Goal: Check status: Check status

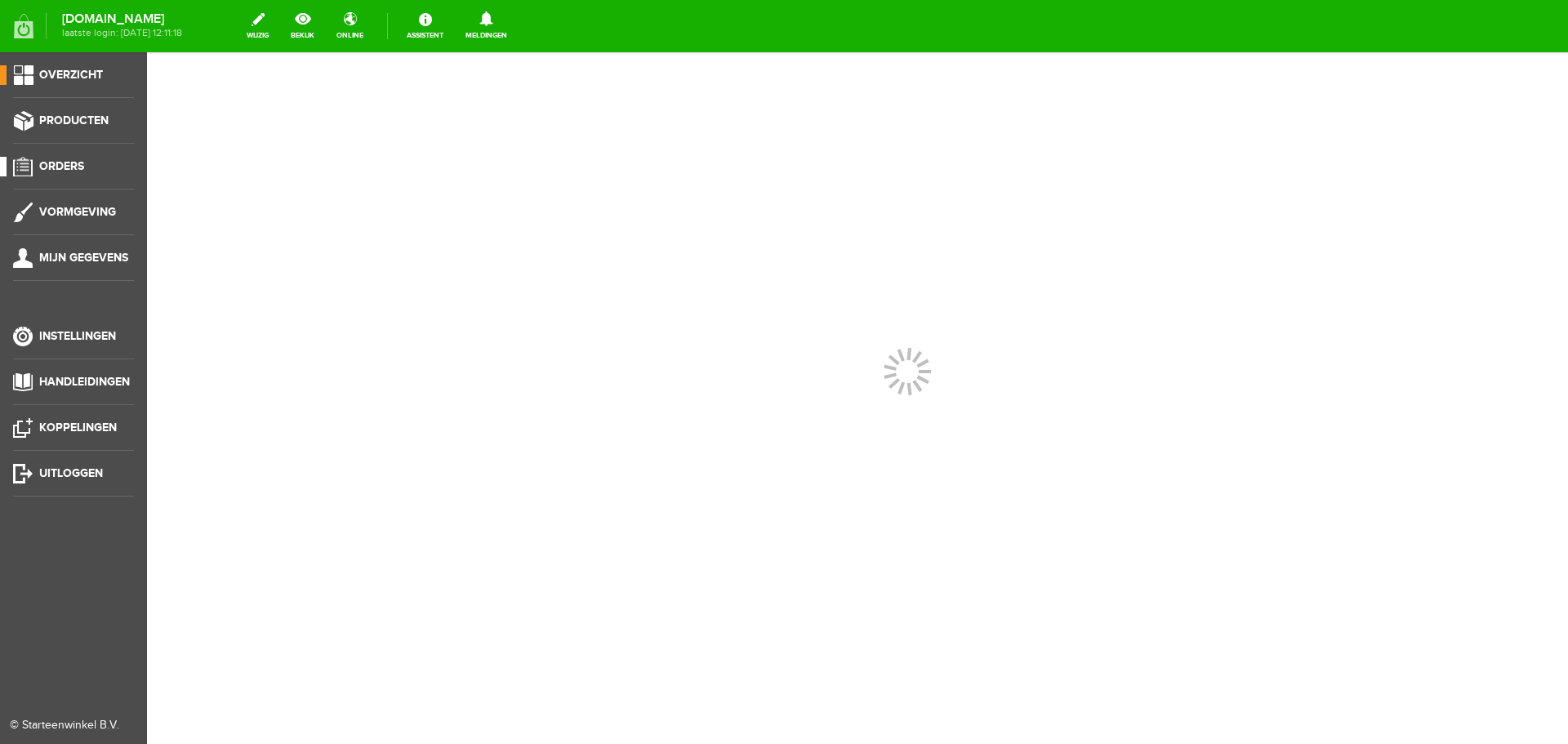
click at [66, 160] on span "Orders" at bounding box center [61, 166] width 45 height 14
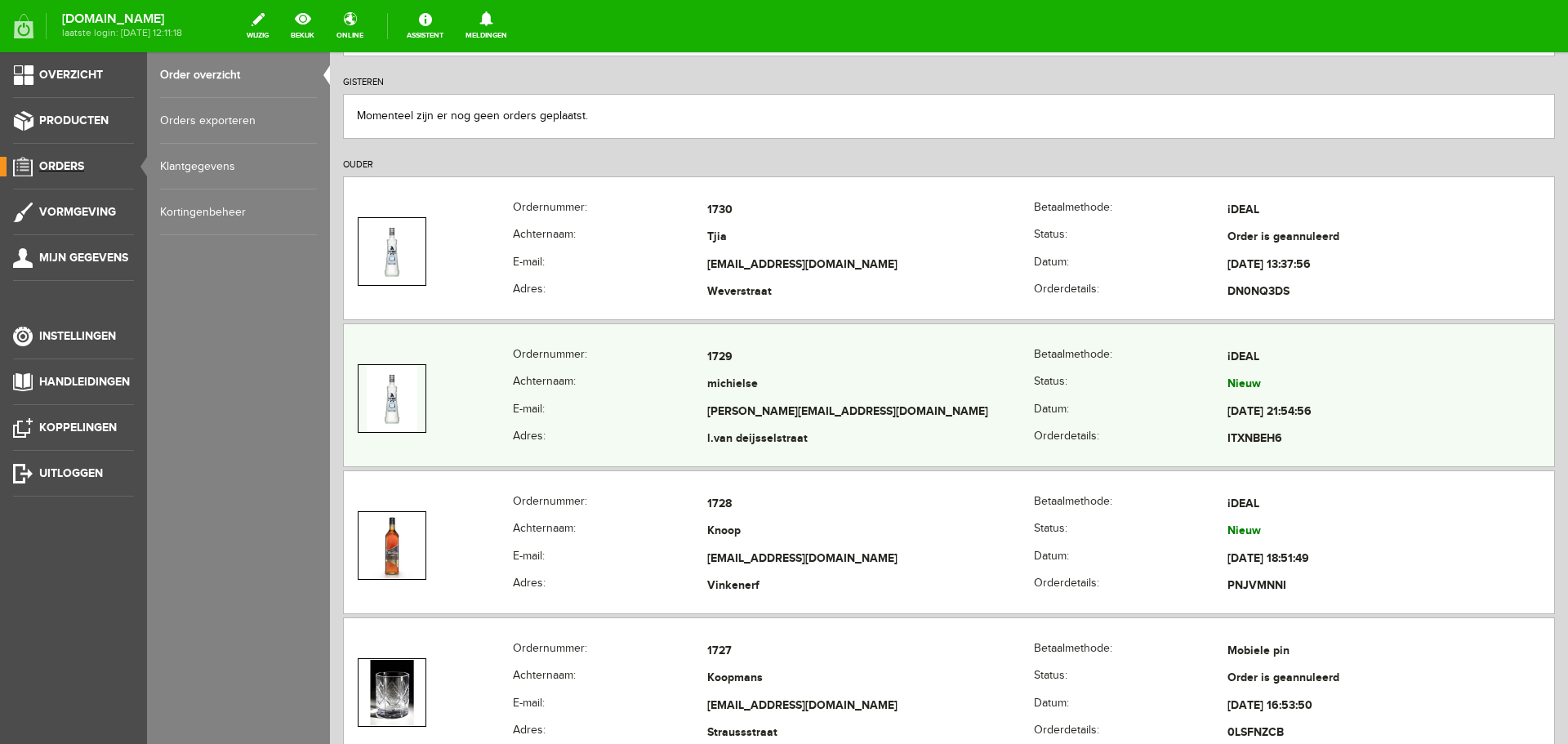
scroll to position [245, 0]
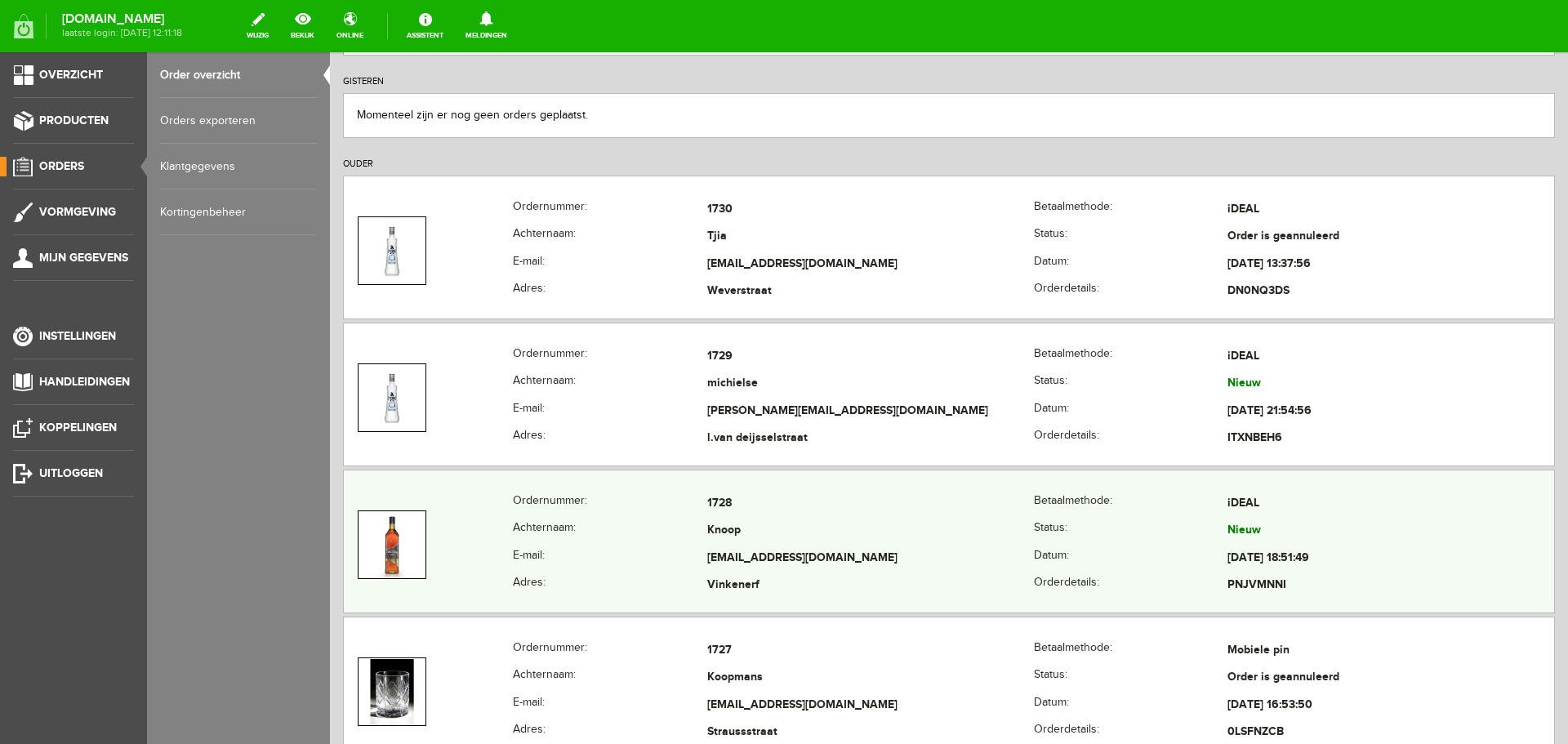
click at [1350, 531] on td "Nieuw" at bounding box center [1390, 531] width 327 height 27
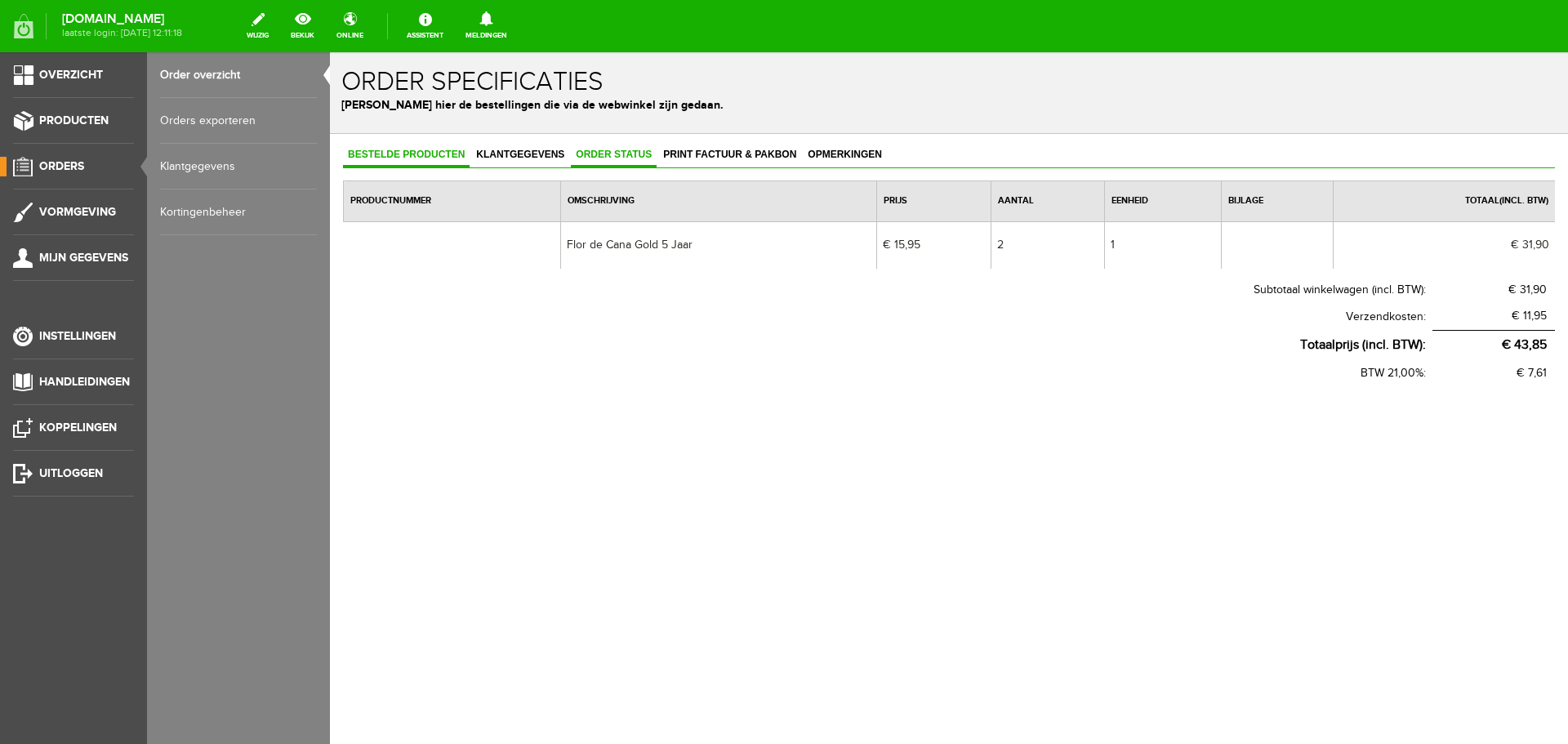
click at [607, 162] on link "Order status" at bounding box center [614, 155] width 86 height 24
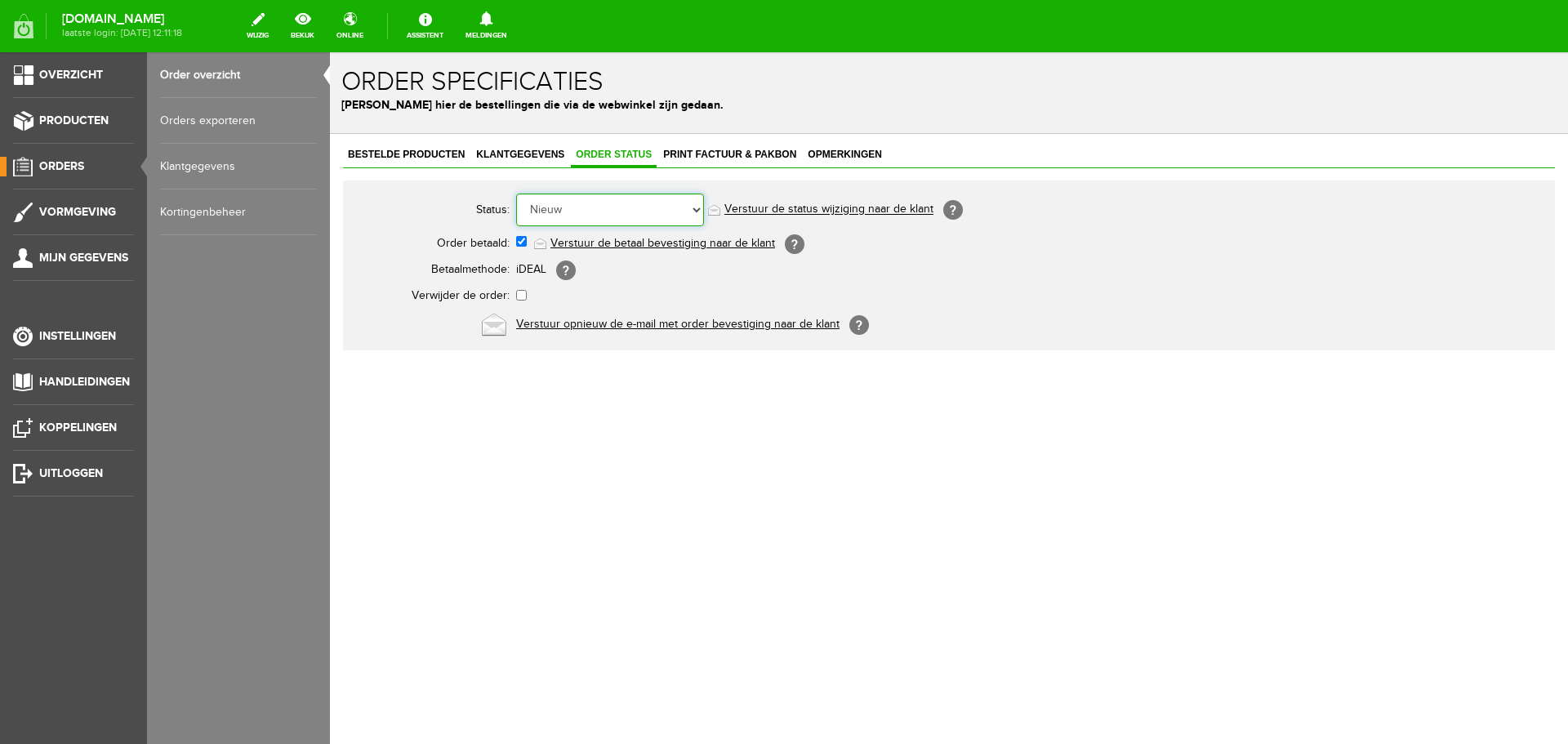
click at [643, 209] on select "Order niet afgerond Nieuw Order in behandeling Wacht op leverancier Wacht op be…" at bounding box center [610, 209] width 187 height 32
select select "7"
click at [516, 193] on select "Order niet afgerond Nieuw Order in behandeling Wacht op leverancier Wacht op be…" at bounding box center [610, 209] width 187 height 32
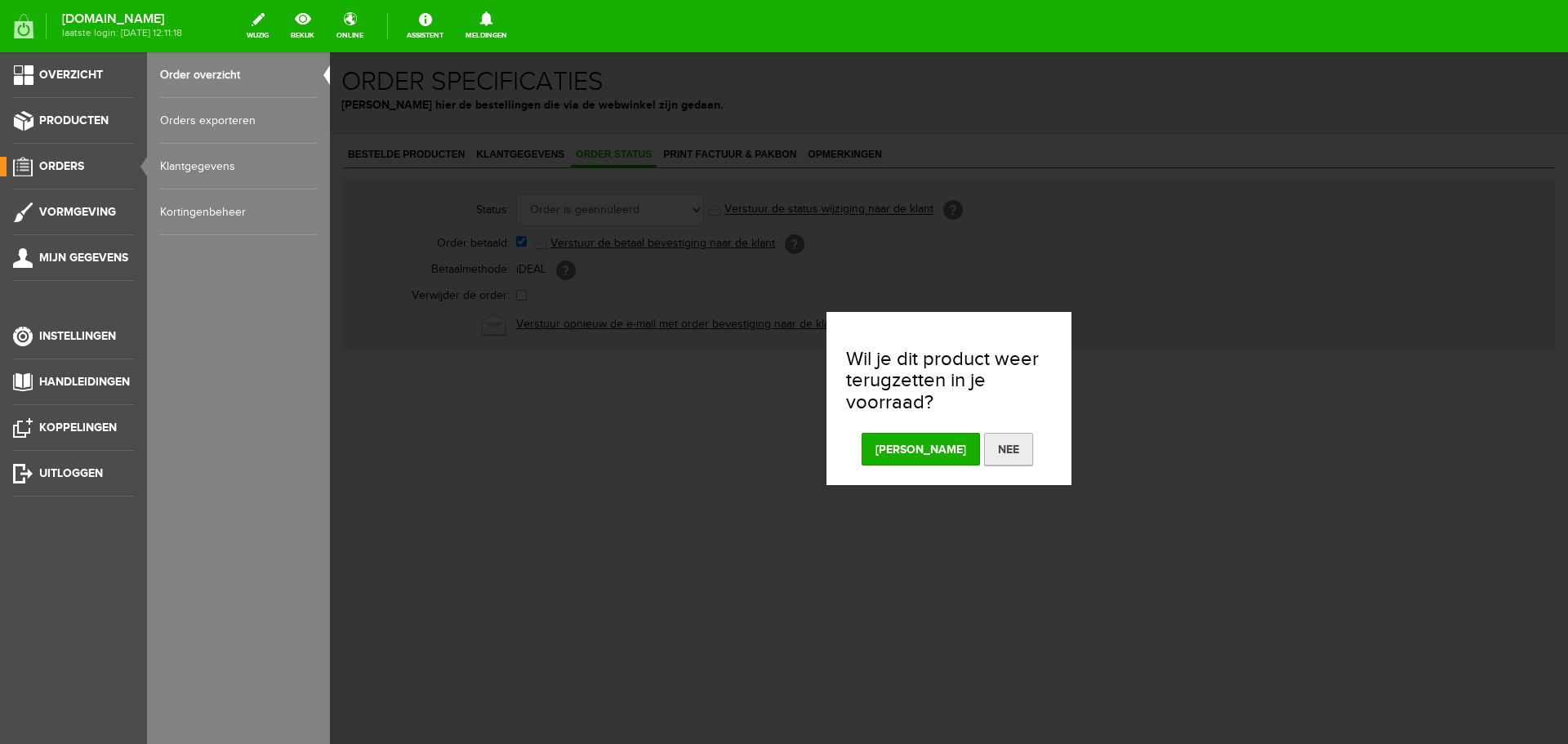
click at [984, 440] on button "Nee" at bounding box center [1008, 449] width 49 height 32
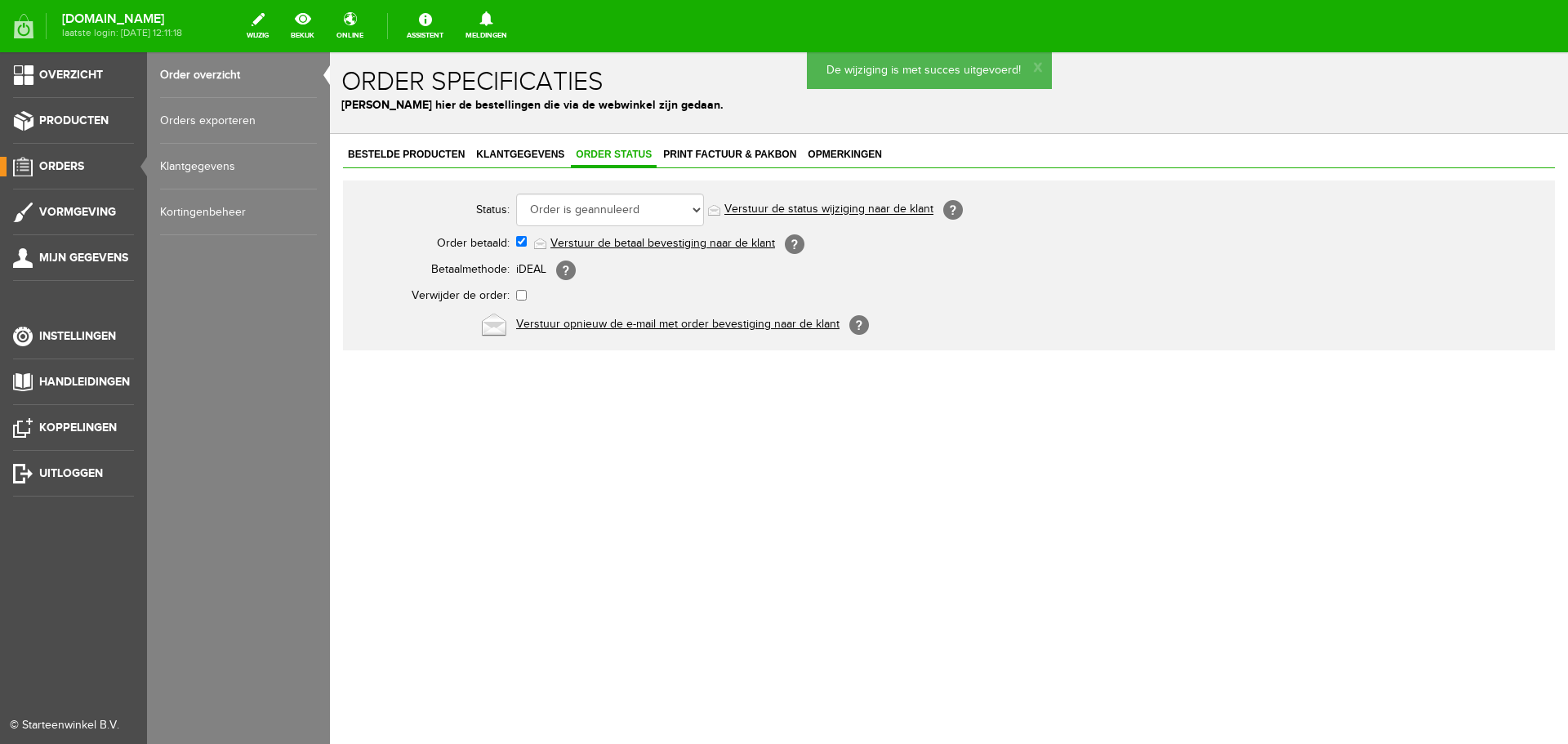
click at [187, 74] on link "Order overzicht" at bounding box center [239, 75] width 157 height 45
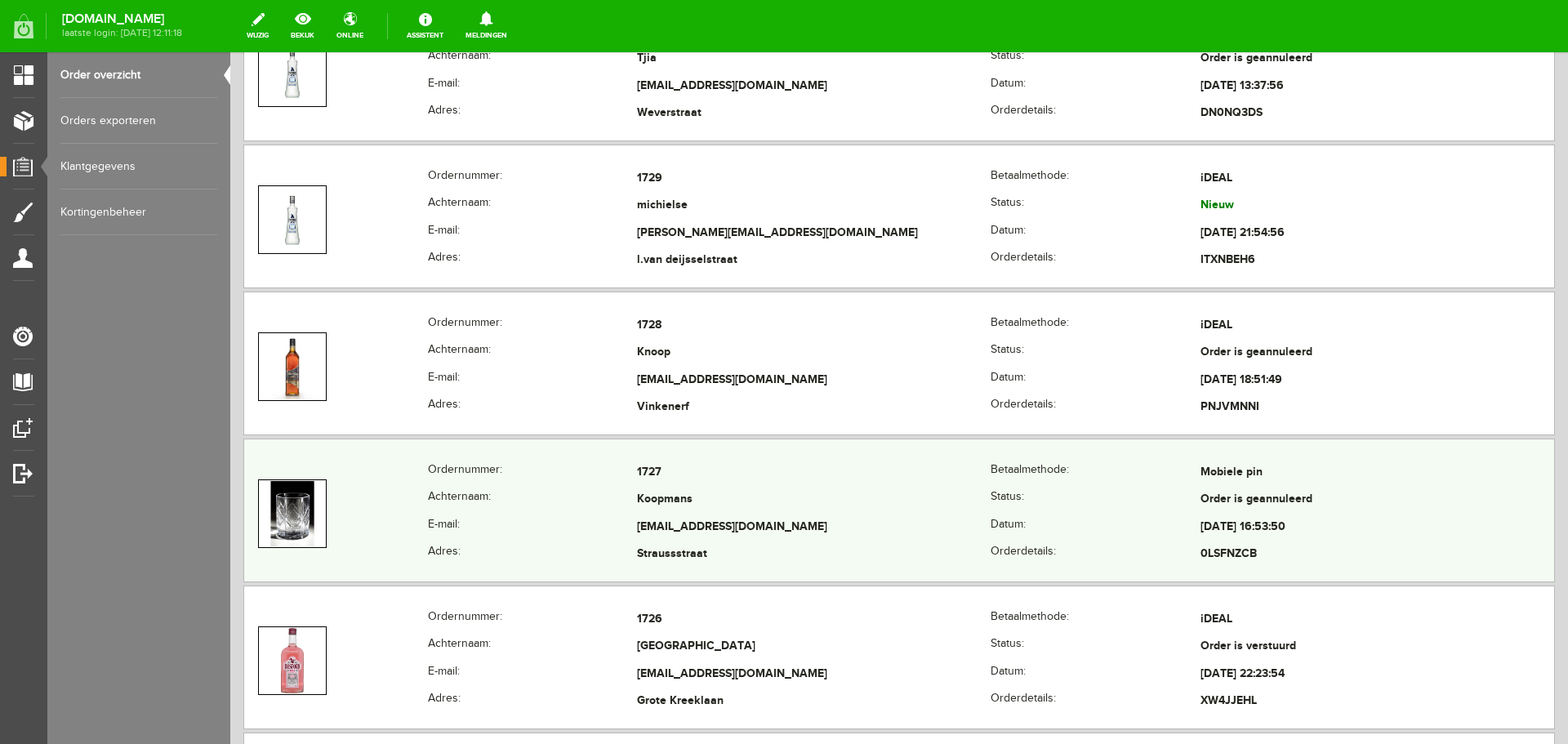
scroll to position [408, 0]
